Goal: Information Seeking & Learning: Learn about a topic

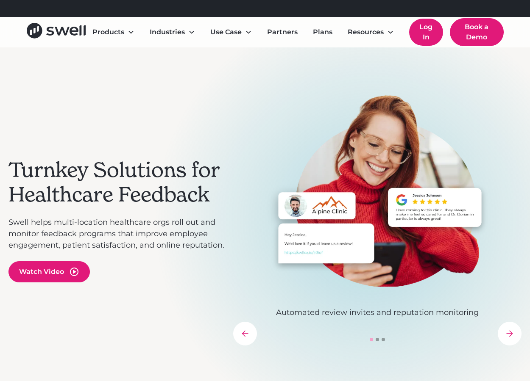
click at [423, 25] on link "Log In" at bounding box center [425, 32] width 33 height 27
click at [435, 28] on link "Log In" at bounding box center [425, 32] width 33 height 27
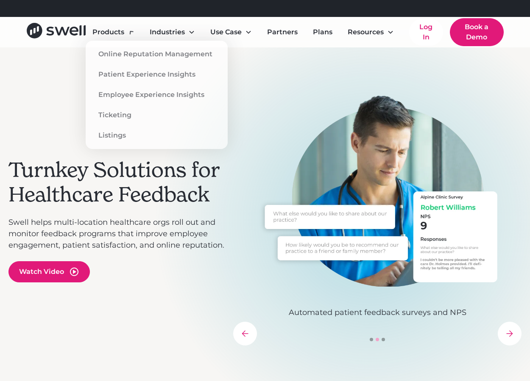
click at [50, 86] on div "Turnkey Solutions for Healthcare Feedback Swell helps multi-location healthcare…" at bounding box center [264, 220] width 513 height 346
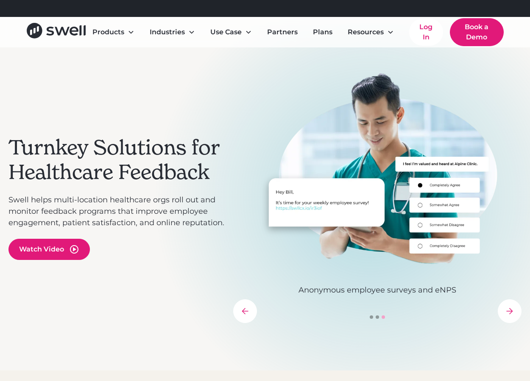
scroll to position [42, 0]
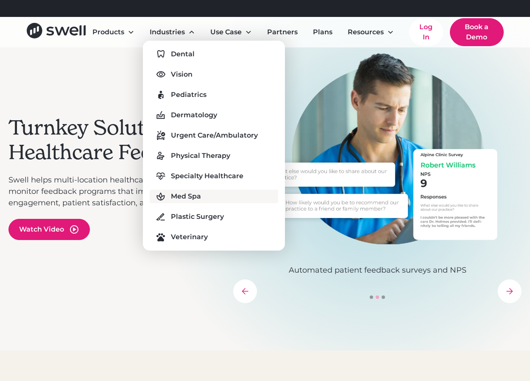
click at [200, 198] on div "Med Spa" at bounding box center [186, 197] width 30 height 10
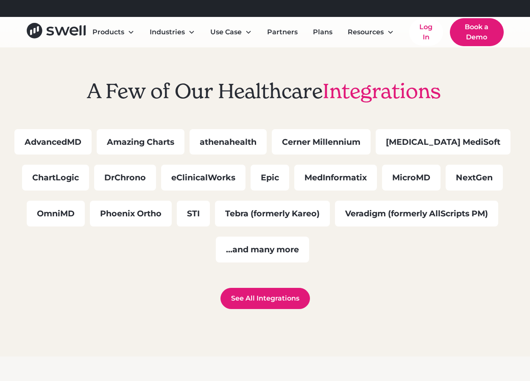
scroll to position [2372, 0]
click at [287, 310] on link "See All Integrations" at bounding box center [264, 299] width 89 height 21
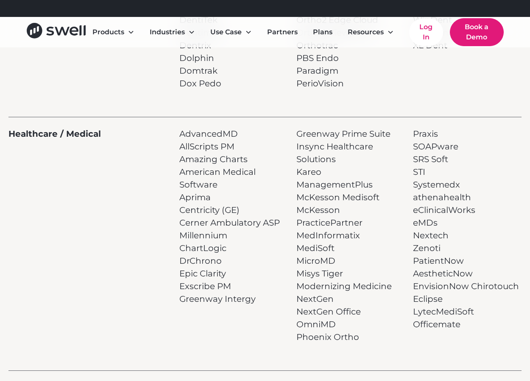
scroll to position [424, 0]
click at [435, 245] on p "Praxis SOAPware SRS Soft STI Systemedx athenahealth eClinicalWorks eMDs Nextech…" at bounding box center [466, 228] width 106 height 203
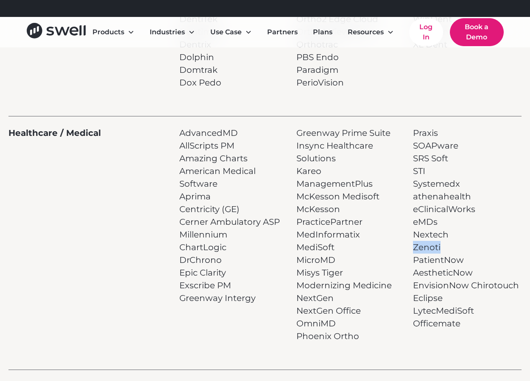
click at [435, 245] on p "Praxis SOAPware SRS Soft STI Systemedx athenahealth eClinicalWorks eMDs Nextech…" at bounding box center [466, 228] width 106 height 203
click at [430, 270] on p "Praxis SOAPware SRS Soft STI Systemedx athenahealth eClinicalWorks eMDs Nextech…" at bounding box center [466, 228] width 106 height 203
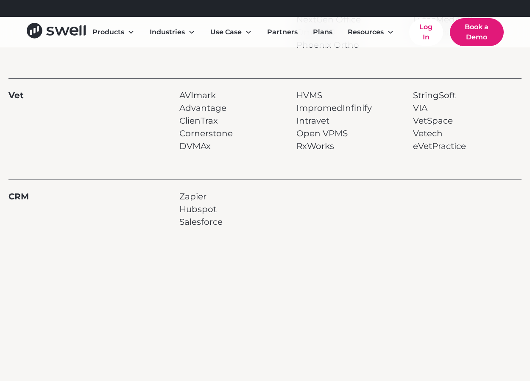
scroll to position [720, 0]
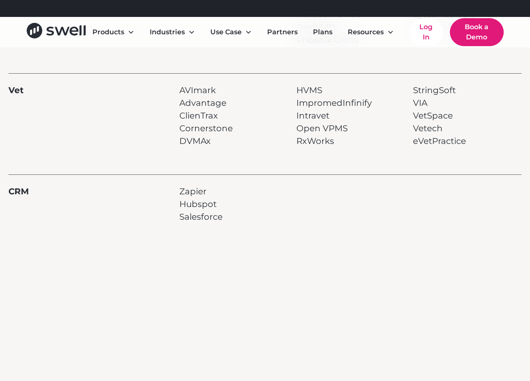
click at [108, 298] on div "Schedule Your Demo Today! We’ll offer some tailored ideas on how you can get mo…" at bounding box center [265, 364] width 356 height 187
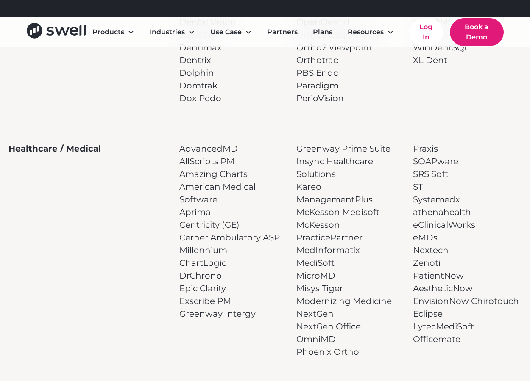
scroll to position [424, 0]
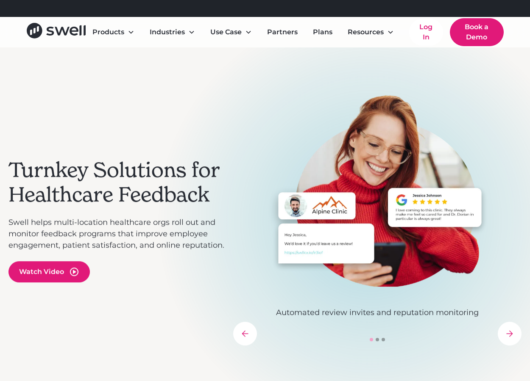
click at [435, 35] on link "Log In" at bounding box center [425, 32] width 33 height 27
